Goal: Use online tool/utility: Utilize a website feature to perform a specific function

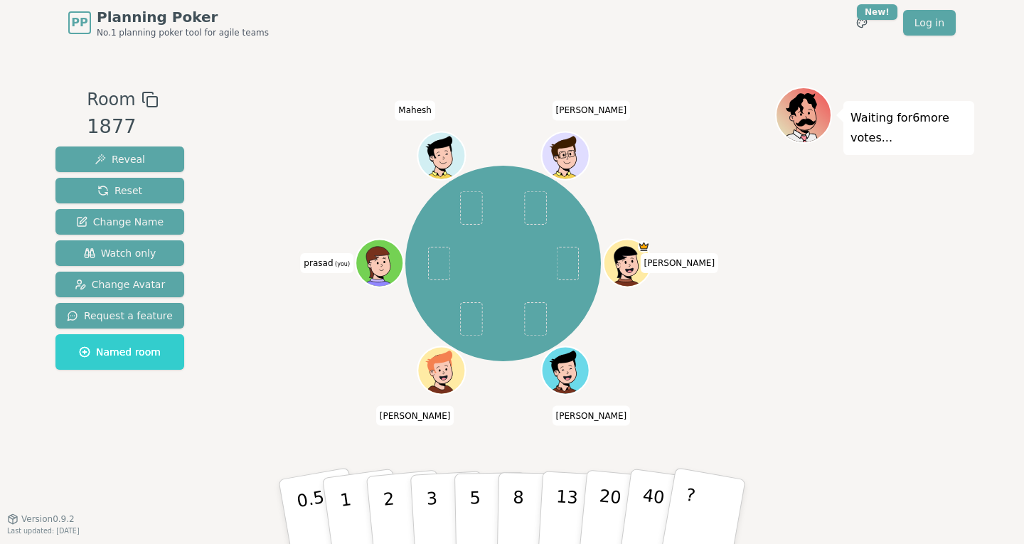
click at [380, 255] on icon at bounding box center [377, 261] width 23 height 31
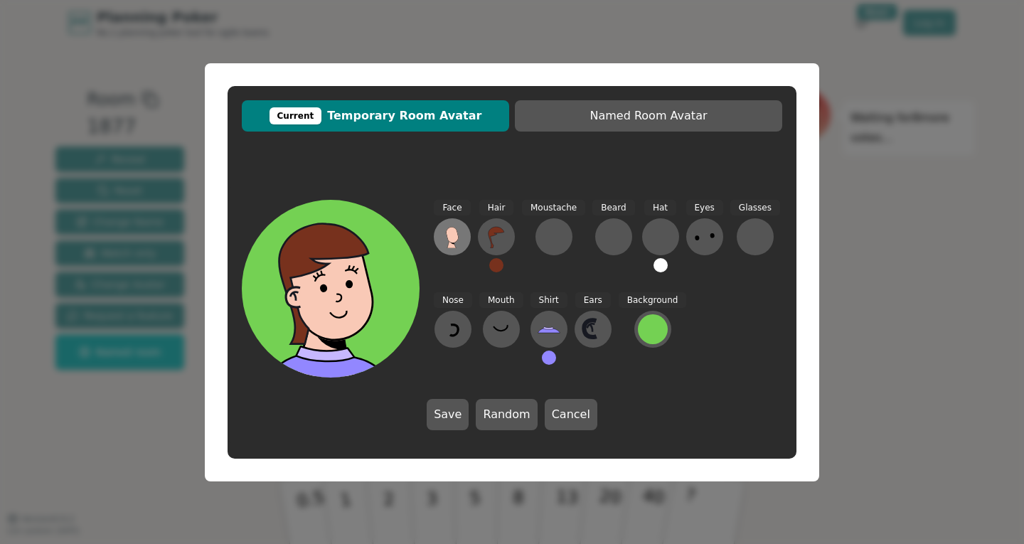
click at [452, 237] on icon at bounding box center [452, 235] width 12 height 16
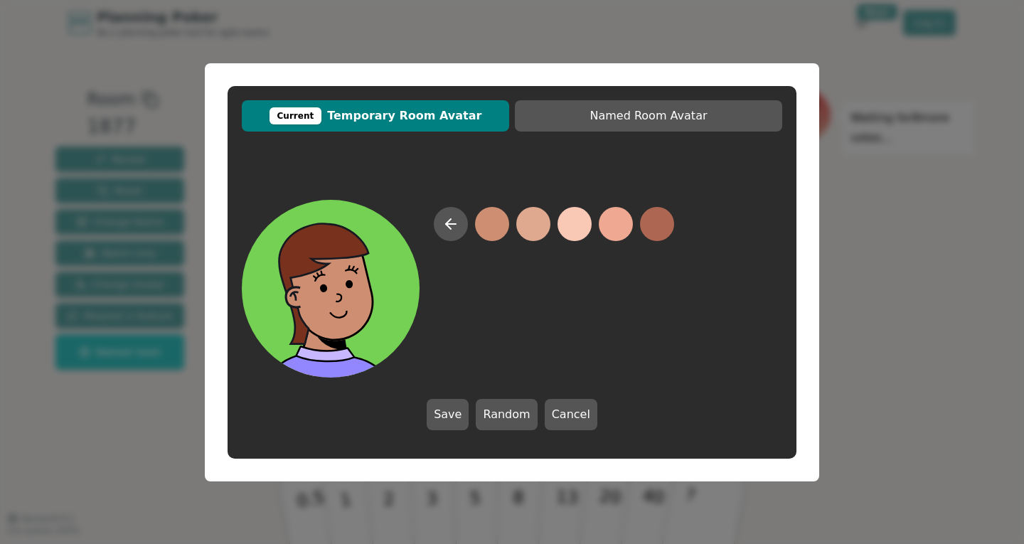
click at [488, 225] on button at bounding box center [492, 224] width 34 height 34
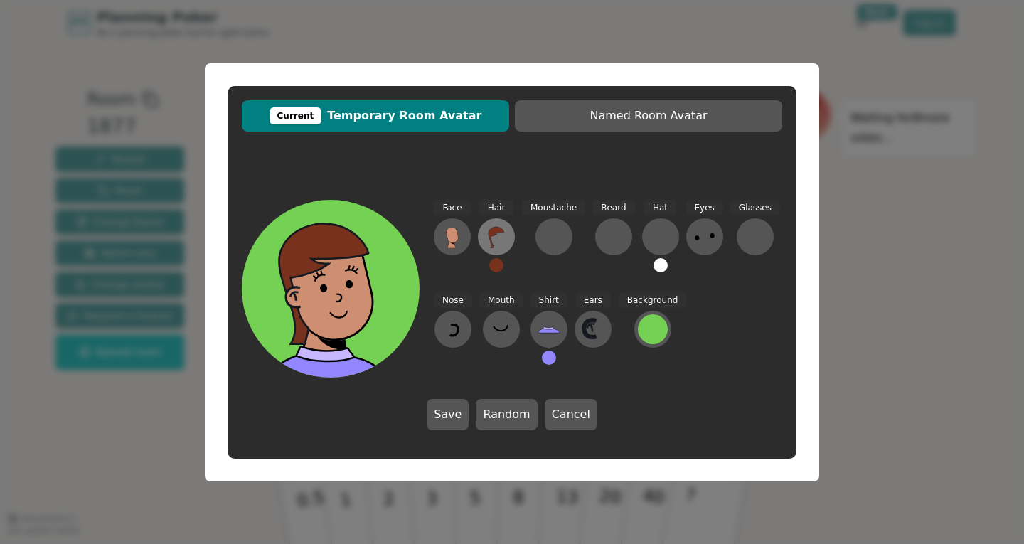
click at [507, 243] on icon at bounding box center [496, 236] width 23 height 23
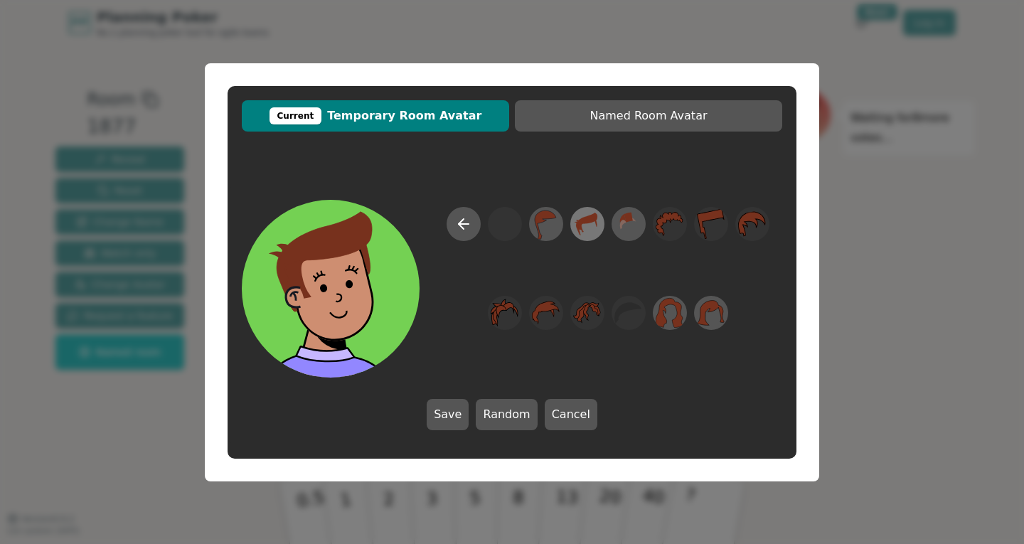
click at [593, 228] on icon at bounding box center [587, 224] width 28 height 32
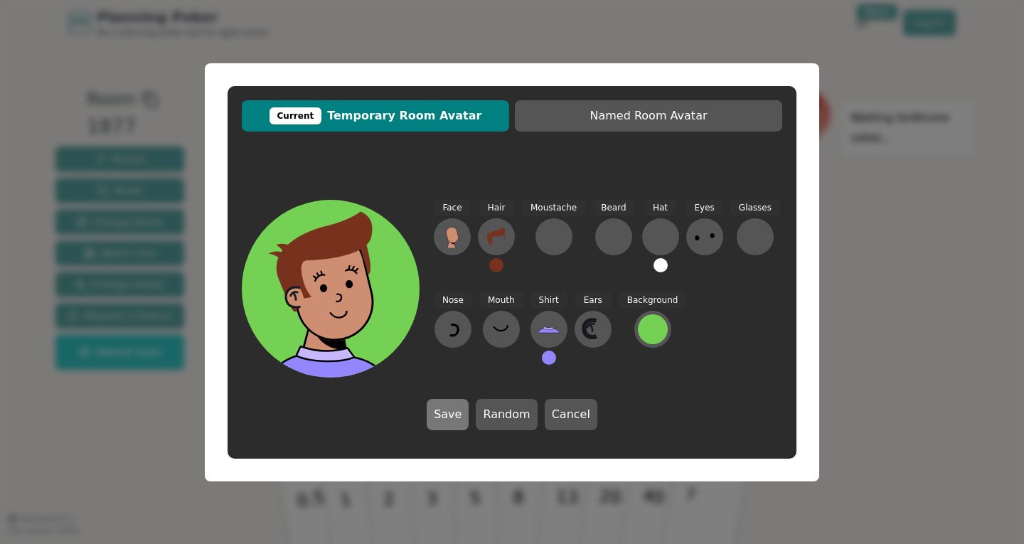
click at [460, 415] on button "Save" at bounding box center [448, 414] width 42 height 31
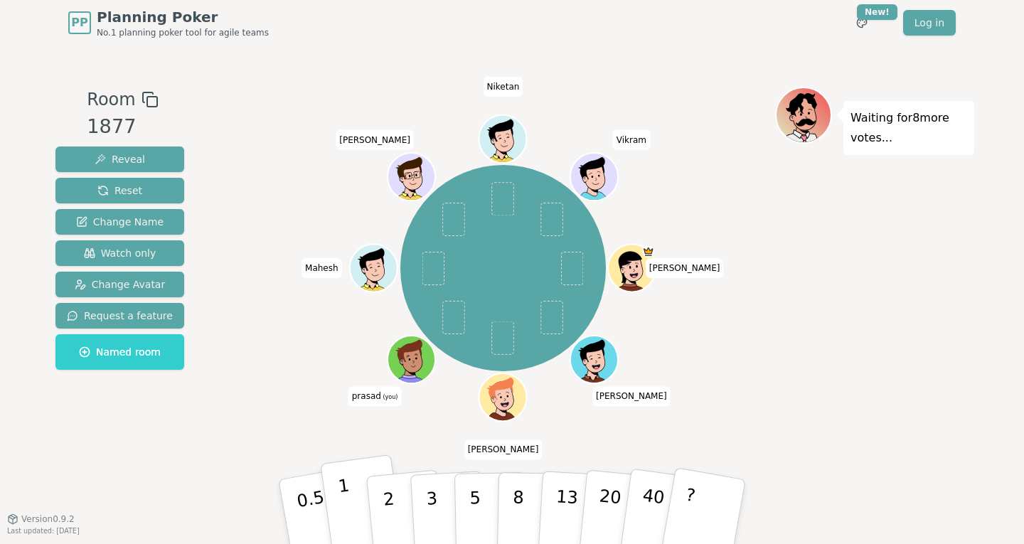
click at [340, 503] on button "1" at bounding box center [362, 511] width 85 height 115
click at [359, 520] on button "1" at bounding box center [362, 511] width 85 height 115
click at [229, 334] on div "Room 1877 Reveal Reset Change Name Watch only Change Avatar Request a feature N…" at bounding box center [512, 282] width 925 height 391
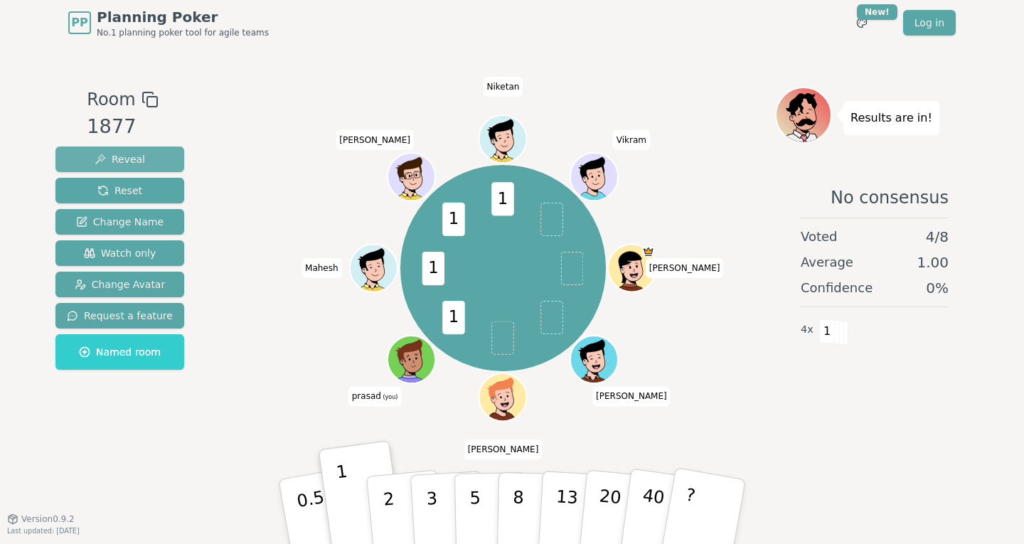
click at [129, 160] on span "Reveal" at bounding box center [120, 159] width 50 height 14
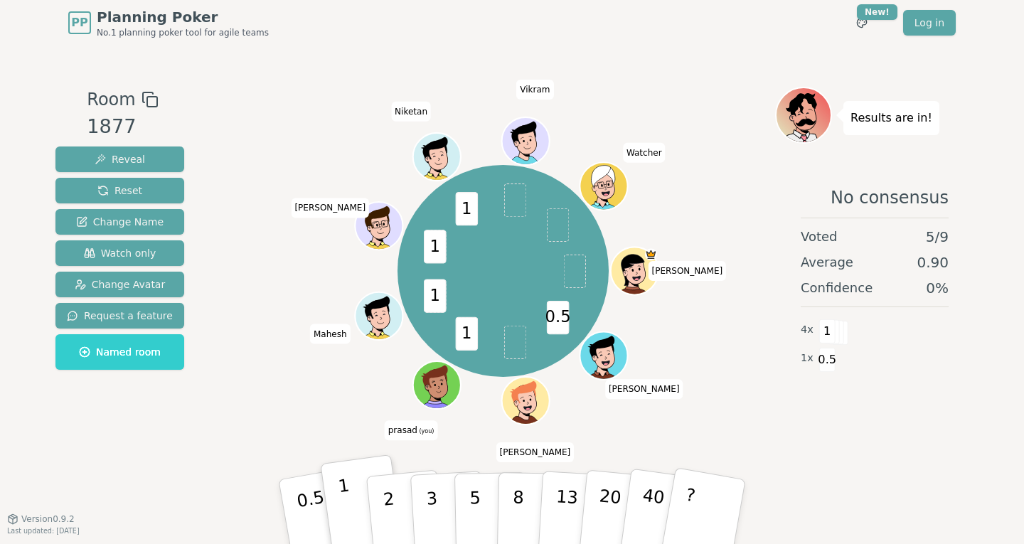
click at [350, 470] on button "1" at bounding box center [362, 511] width 85 height 115
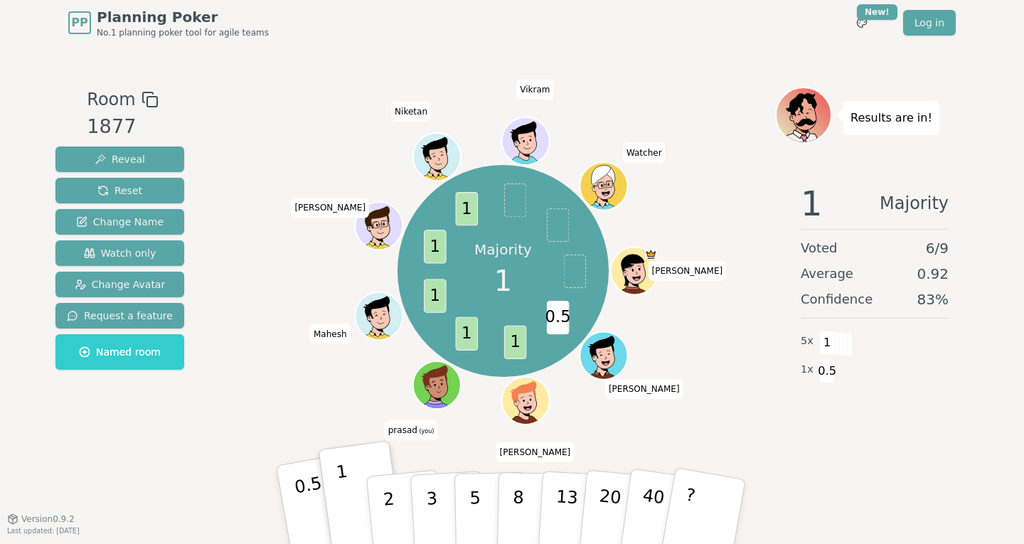
click at [314, 496] on p "0.5" at bounding box center [313, 513] width 40 height 80
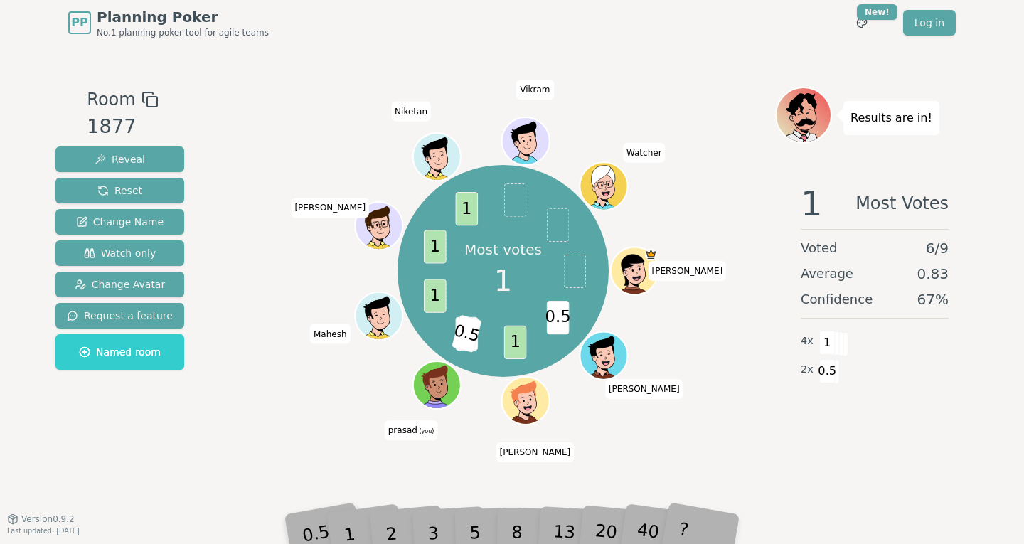
click at [391, 526] on div "2" at bounding box center [405, 511] width 47 height 53
click at [351, 523] on div "1" at bounding box center [363, 511] width 49 height 55
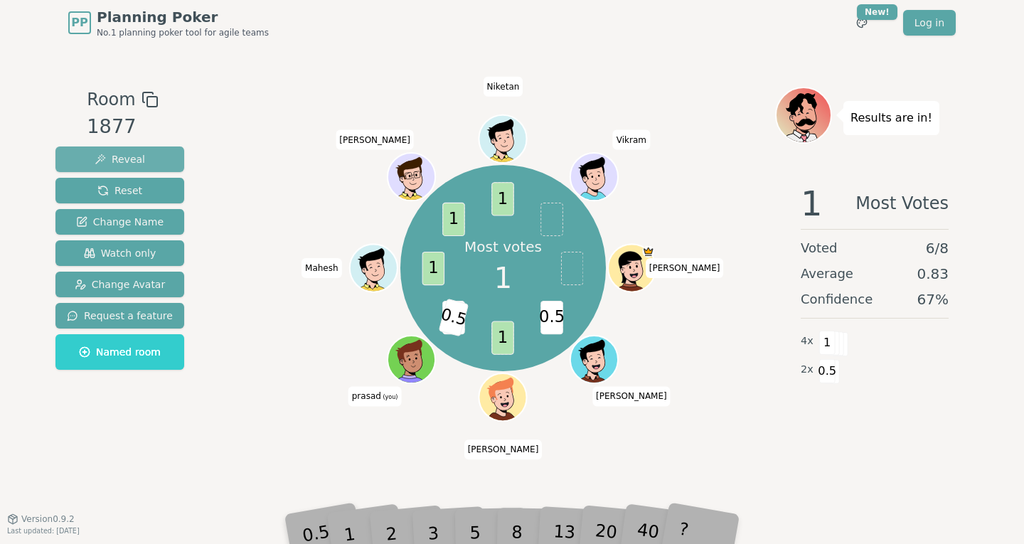
click at [120, 151] on button "Reveal" at bounding box center [119, 160] width 129 height 26
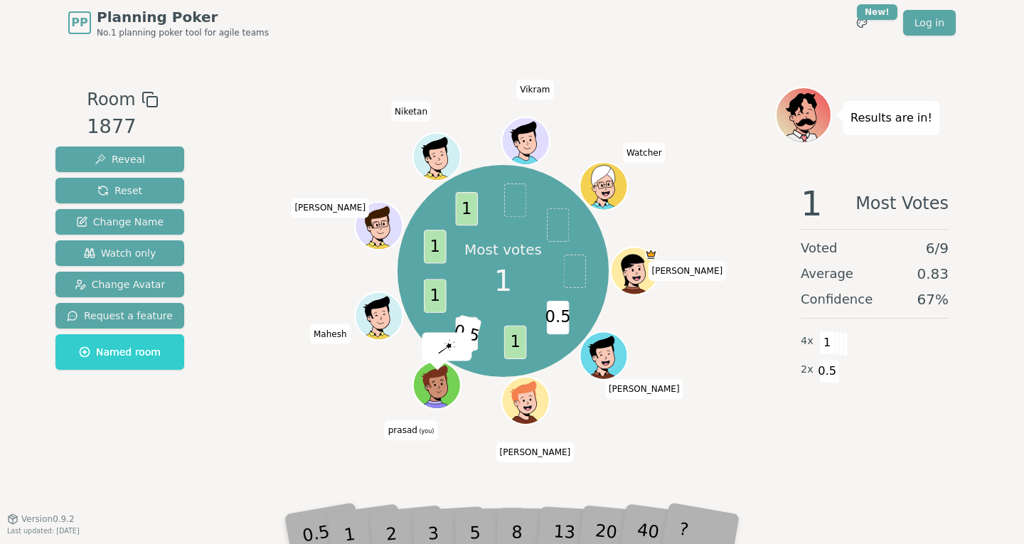
click at [338, 379] on div "Most votes 1 0.5 1 1 0.5 1 1 1 [PERSON_NAME] [PERSON_NAME] (you) [PERSON_NAME] …" at bounding box center [503, 271] width 544 height 318
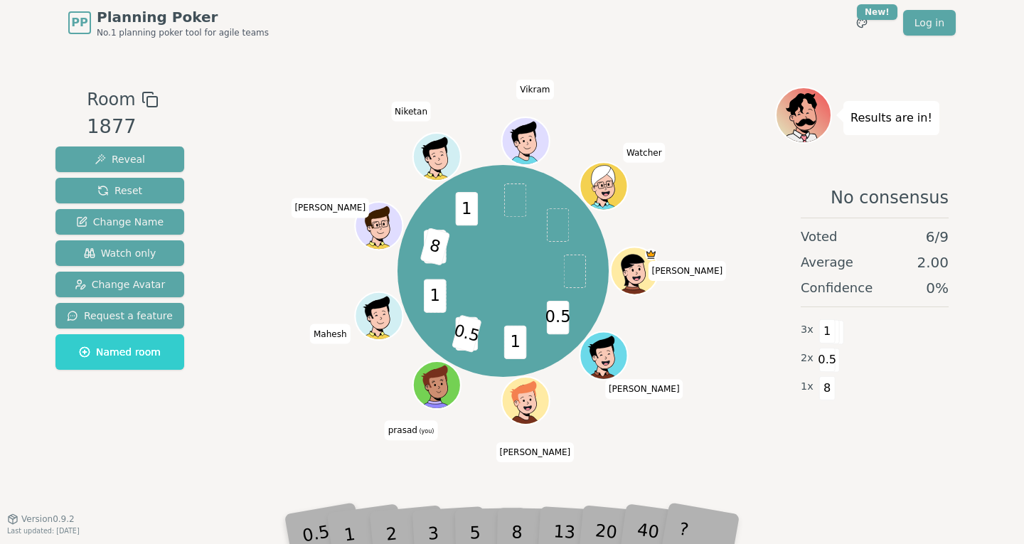
click at [351, 512] on div "1" at bounding box center [363, 511] width 49 height 55
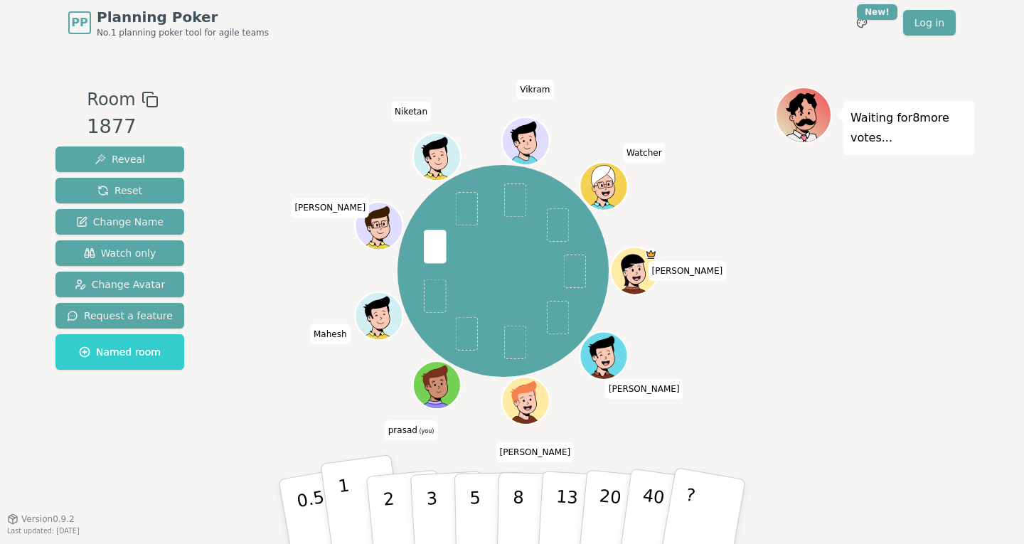
click at [358, 512] on button "1" at bounding box center [362, 511] width 85 height 115
click at [356, 503] on button "1" at bounding box center [362, 511] width 85 height 115
click at [352, 501] on button "1" at bounding box center [362, 511] width 85 height 115
click at [351, 513] on p "1" at bounding box center [347, 514] width 21 height 78
click at [385, 497] on p "2" at bounding box center [390, 514] width 18 height 78
